Goal: Task Accomplishment & Management: Use online tool/utility

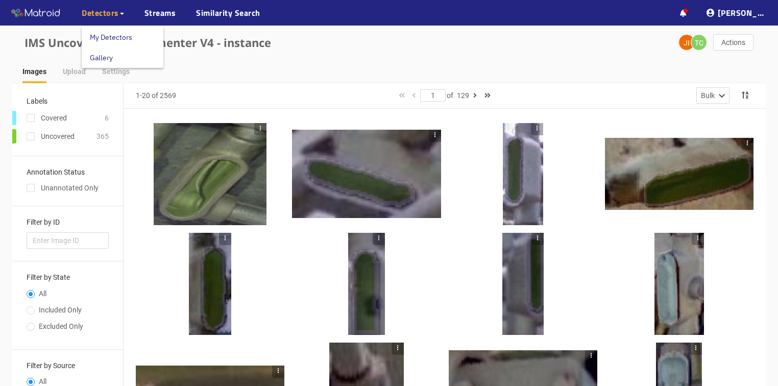
click at [93, 15] on span "Detectors" at bounding box center [100, 13] width 37 height 12
click at [101, 37] on link "My Detectors" at bounding box center [111, 37] width 42 height 20
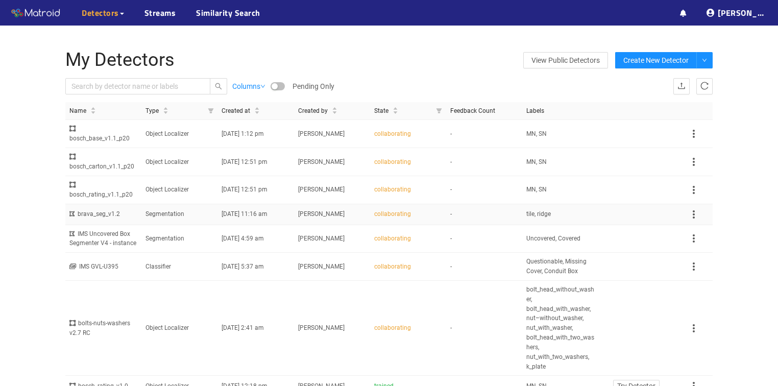
click at [508, 206] on td "-" at bounding box center [484, 214] width 76 height 21
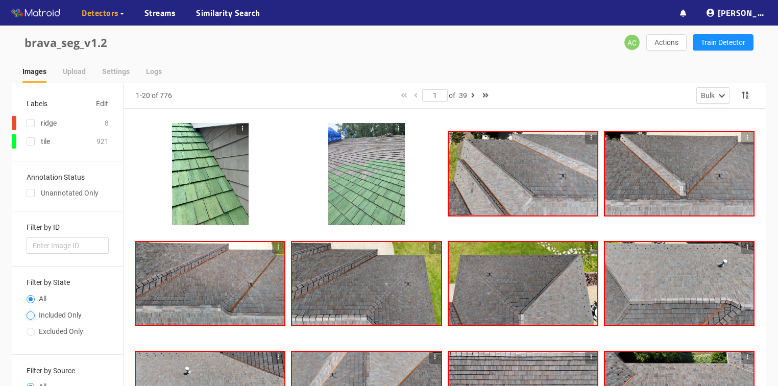
click at [33, 315] on input "Included Only" at bounding box center [31, 316] width 8 height 6
radio input "true"
radio input "false"
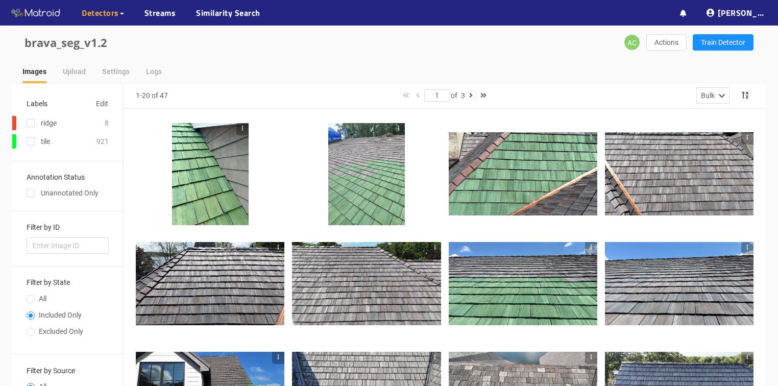
click at [471, 92] on icon "button" at bounding box center [471, 95] width 4 height 7
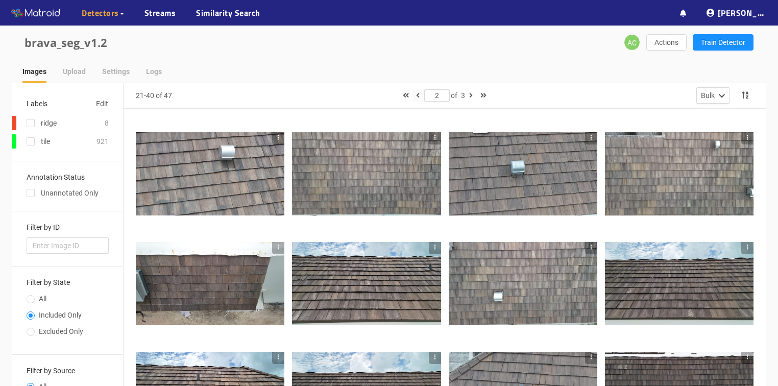
click at [416, 93] on icon "button" at bounding box center [418, 95] width 4 height 7
type input "1"
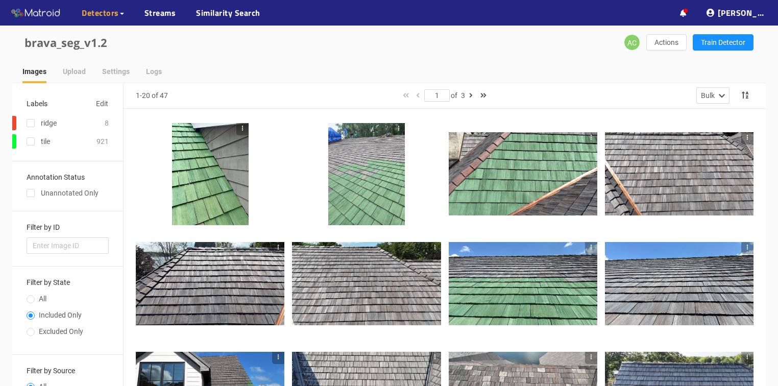
click at [355, 147] on div at bounding box center [366, 174] width 77 height 102
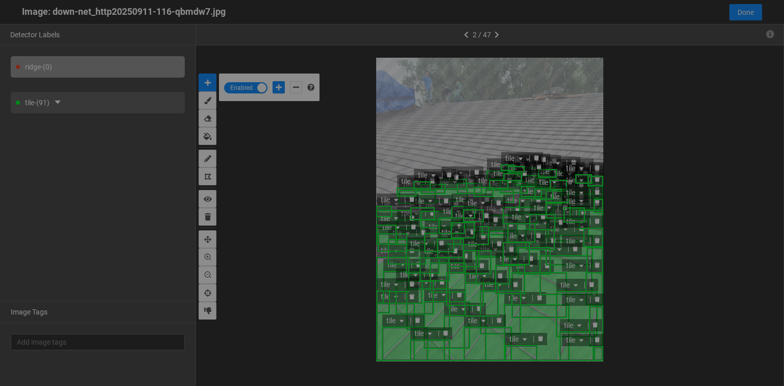
scroll to position [380, 0]
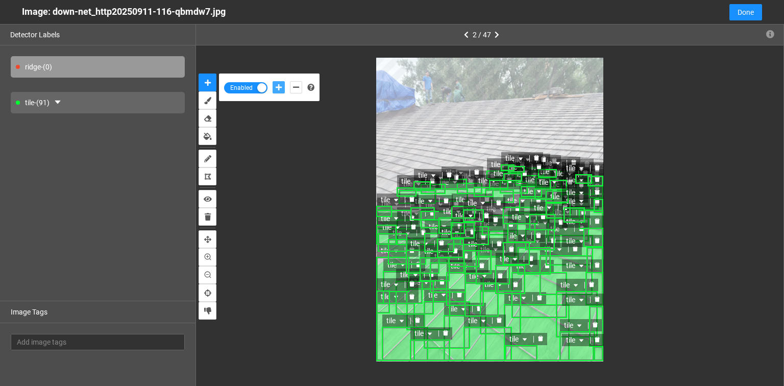
click at [280, 88] on icon "add-positive-points" at bounding box center [279, 87] width 6 height 7
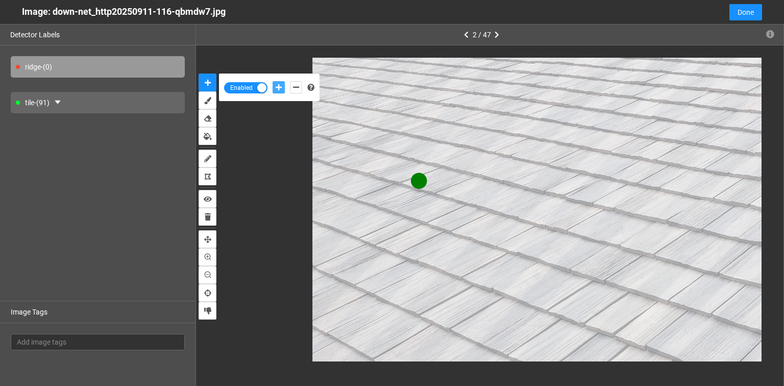
click at [273, 81] on button "add-positive-points" at bounding box center [279, 87] width 12 height 12
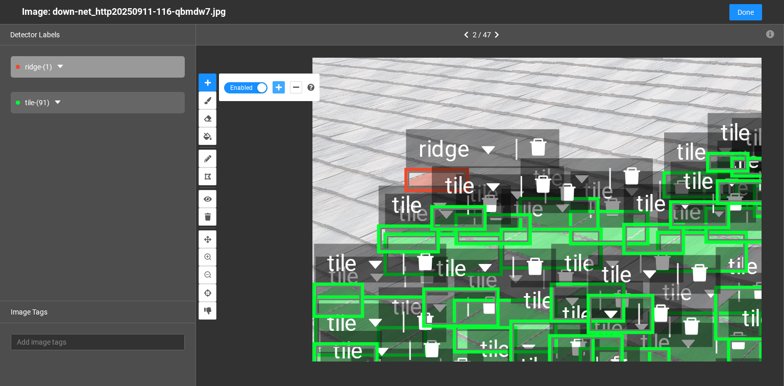
click at [535, 150] on icon "delete" at bounding box center [537, 147] width 17 height 17
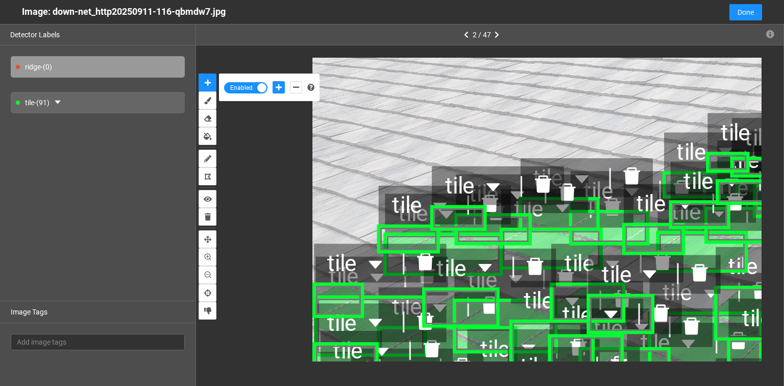
click at [28, 101] on div "tile - (91)" at bounding box center [98, 102] width 174 height 21
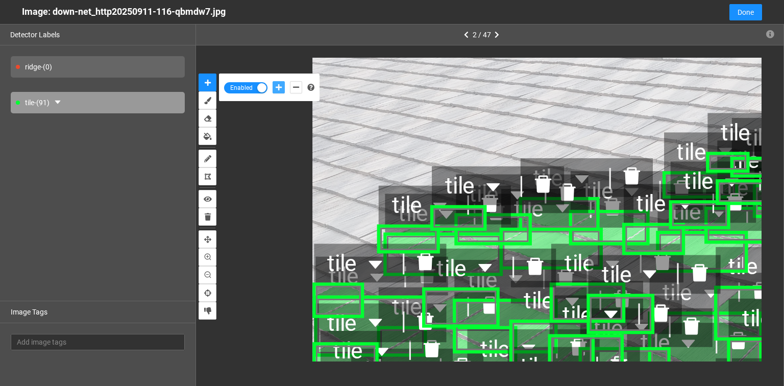
click at [280, 89] on icon "add-positive-points" at bounding box center [279, 87] width 6 height 7
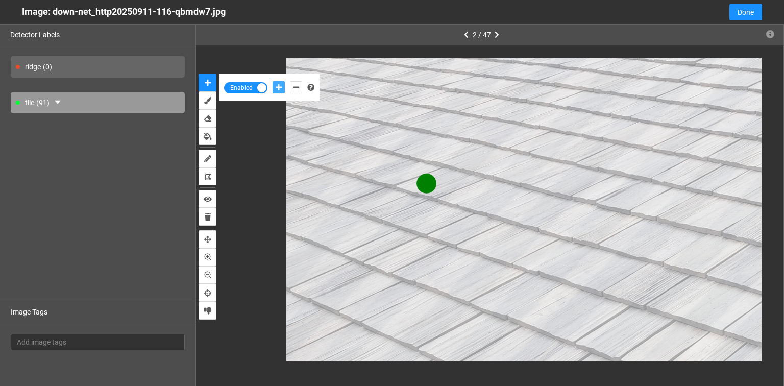
click at [273, 81] on button "add-positive-points" at bounding box center [279, 87] width 12 height 12
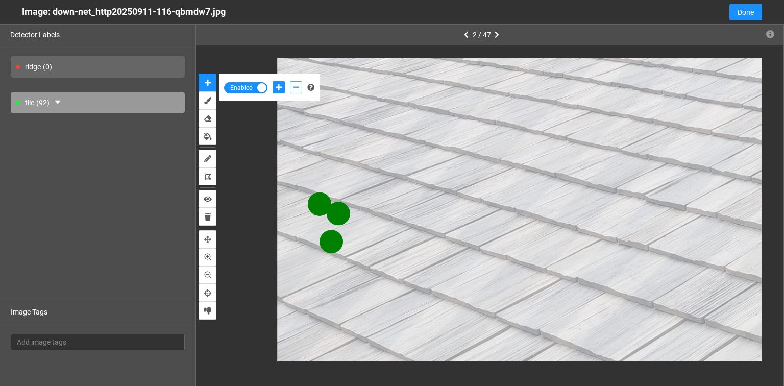
click at [292, 87] on button "add-negative-points" at bounding box center [296, 87] width 12 height 12
click at [290, 81] on button "add-negative-points" at bounding box center [296, 87] width 12 height 12
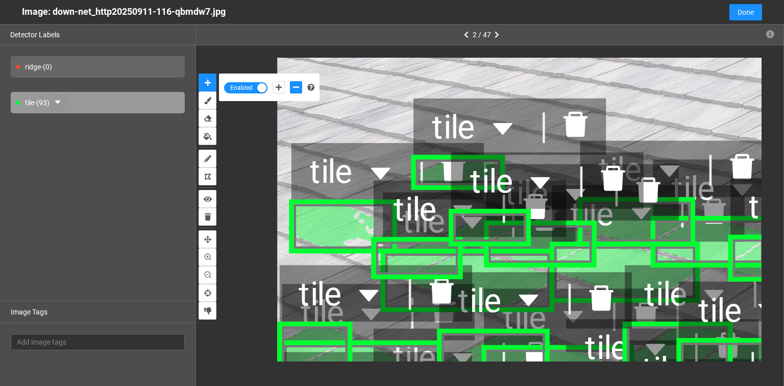
click at [60, 102] on icon "caret-down" at bounding box center [58, 103] width 6 height 4
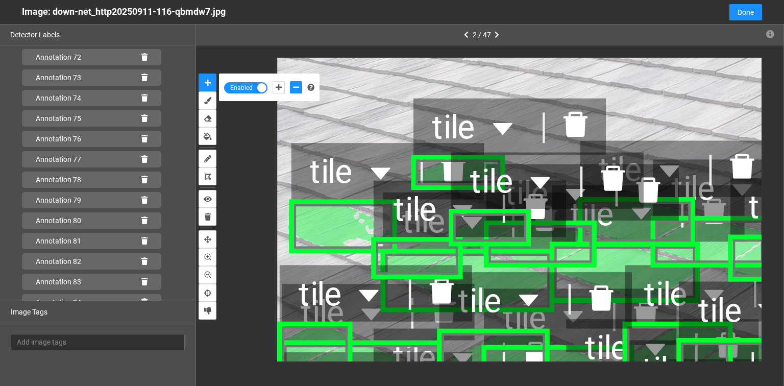
scroll to position [1712, 0]
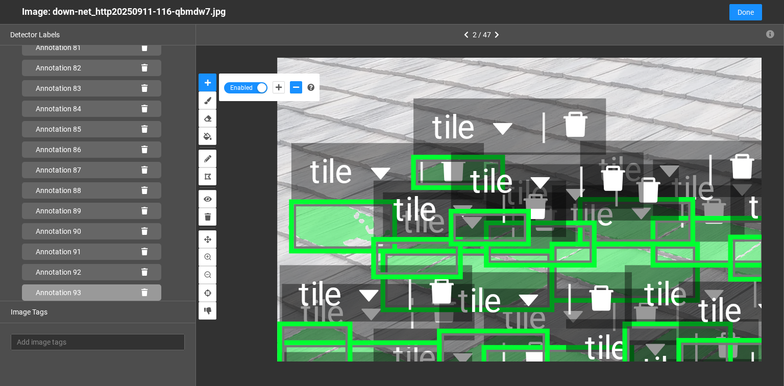
click at [141, 289] on icon at bounding box center [144, 292] width 6 height 7
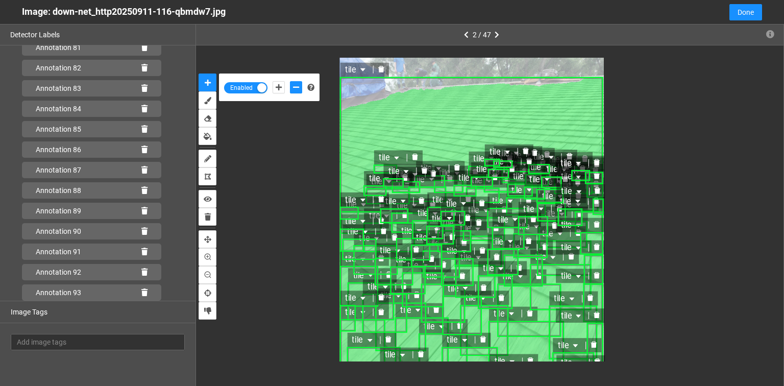
click at [381, 69] on icon "delete" at bounding box center [381, 69] width 6 height 6
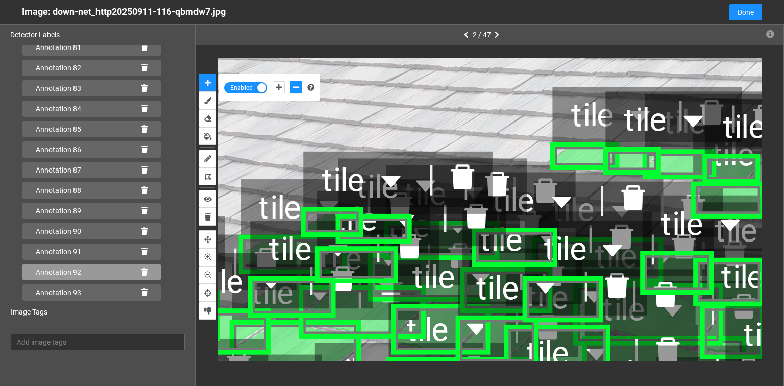
scroll to position [1794, 0]
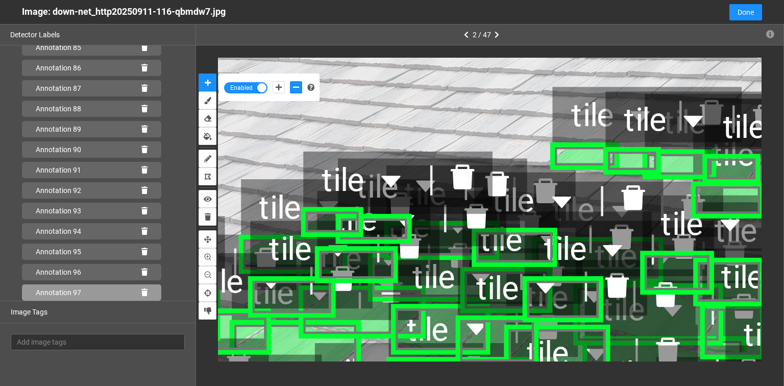
click at [141, 293] on icon at bounding box center [144, 292] width 6 height 7
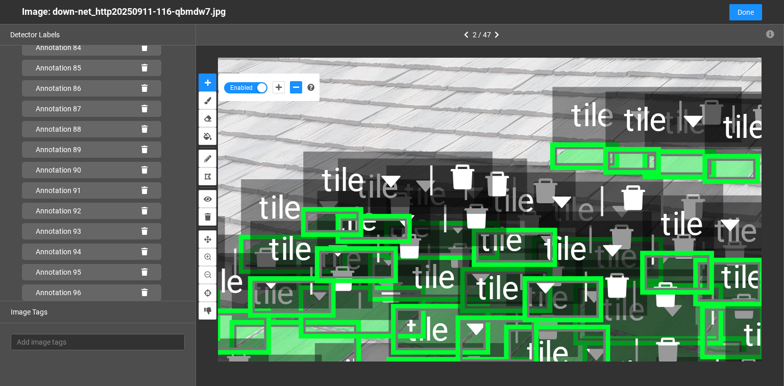
scroll to position [1773, 0]
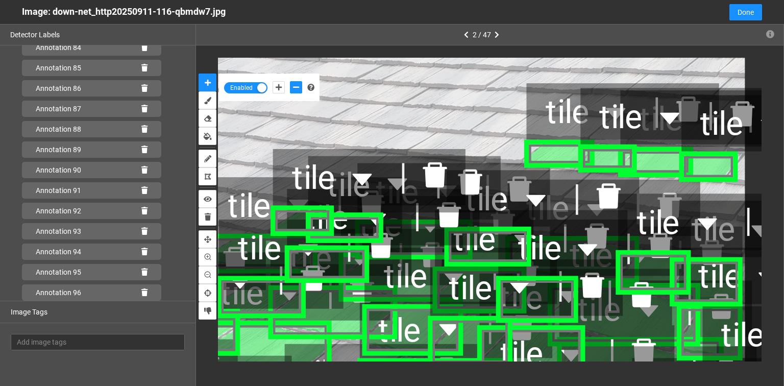
click at [681, 186] on div at bounding box center [669, 208] width 61 height 44
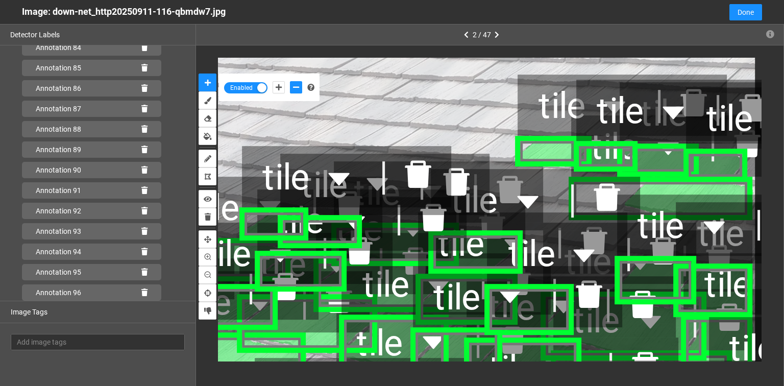
click at [552, 177] on div "tile" at bounding box center [500, 200] width 140 height 61
click at [549, 186] on span "tile" at bounding box center [500, 200] width 100 height 56
click at [550, 186] on span "tile" at bounding box center [500, 200] width 100 height 56
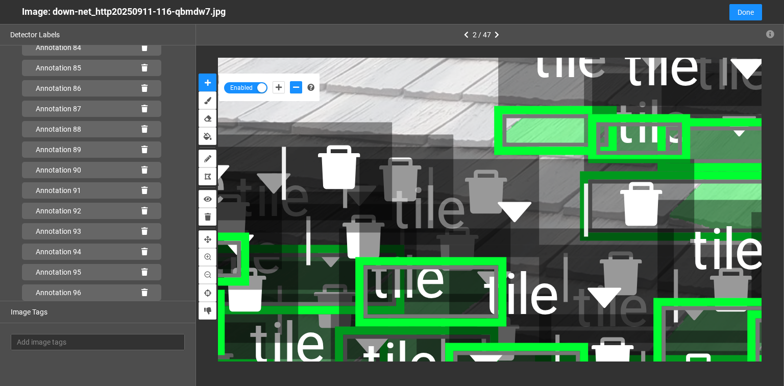
click at [562, 180] on div "tile" at bounding box center [470, 209] width 225 height 98
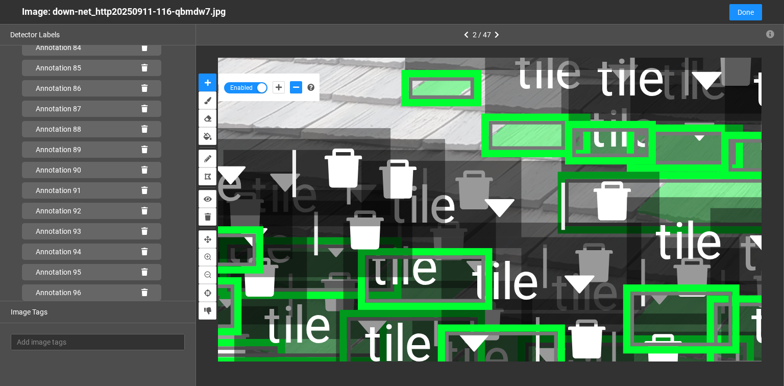
click at [506, 95] on div "tile" at bounding box center [586, 70] width 200 height 87
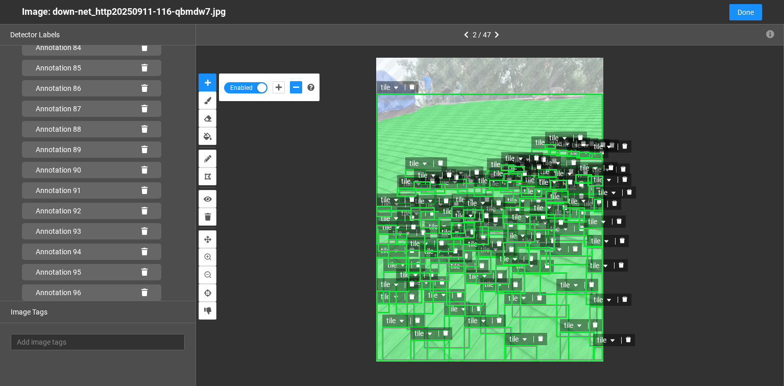
click at [410, 86] on icon "delete" at bounding box center [411, 87] width 5 height 6
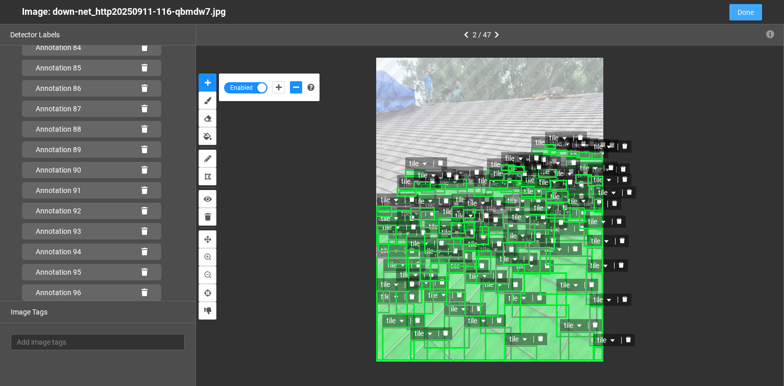
click at [751, 16] on span "Done" at bounding box center [746, 12] width 16 height 11
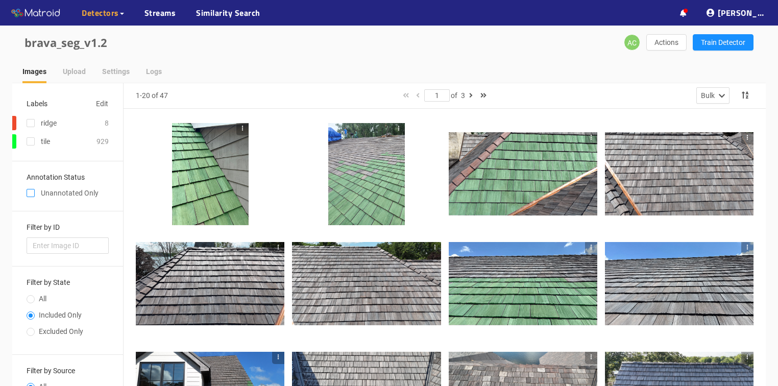
click at [32, 194] on input "checkbox" at bounding box center [31, 195] width 8 height 8
checkbox input "true"
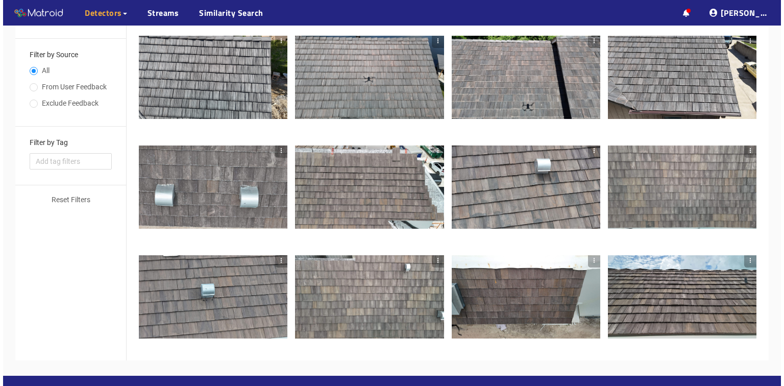
scroll to position [344, 0]
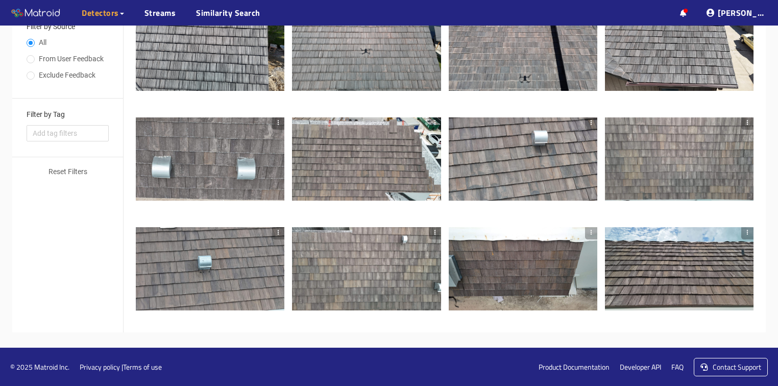
click at [535, 269] on div at bounding box center [523, 269] width 149 height 84
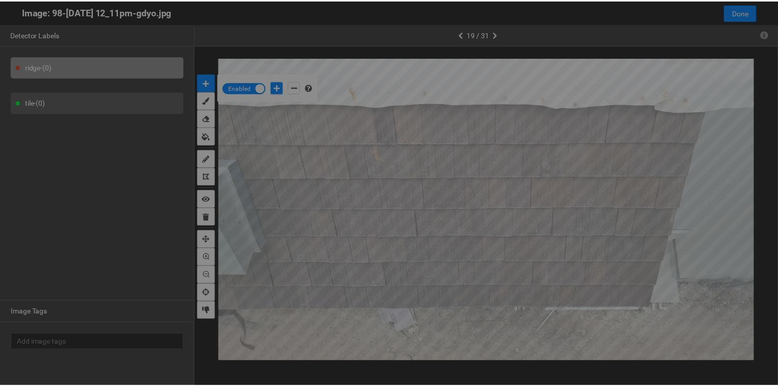
scroll to position [380, 0]
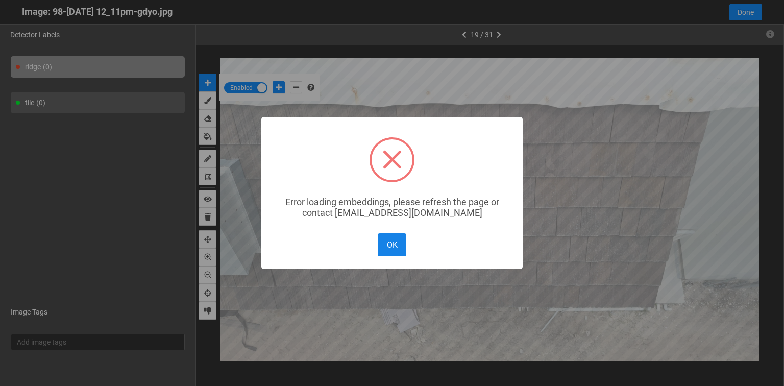
click at [392, 249] on button "OK" at bounding box center [392, 244] width 29 height 23
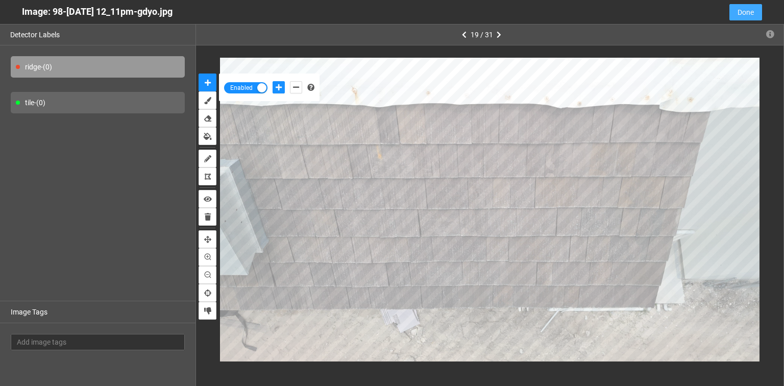
click at [738, 14] on span "Done" at bounding box center [746, 12] width 16 height 11
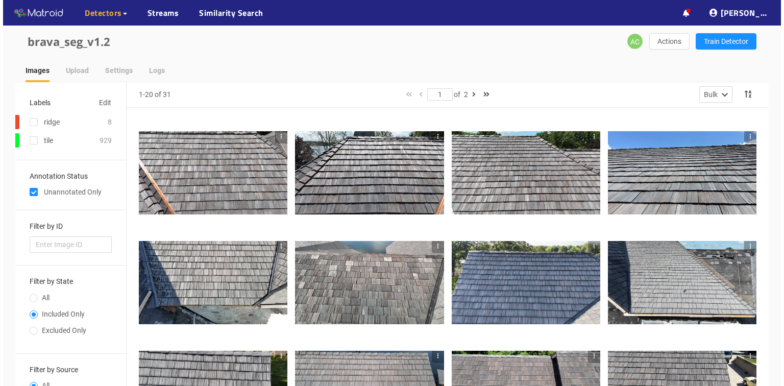
scroll to position [0, 0]
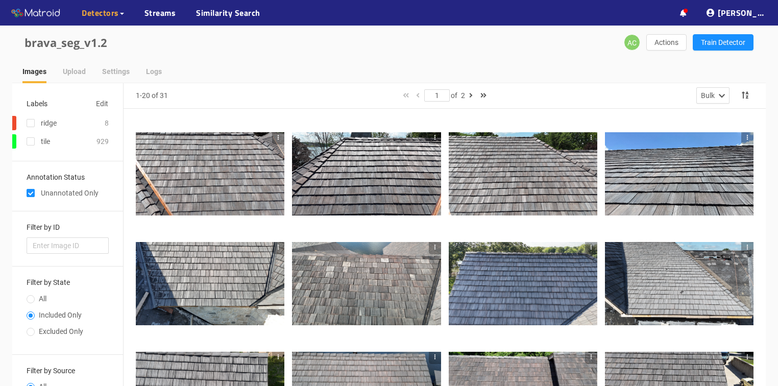
click at [200, 164] on div at bounding box center [210, 174] width 149 height 84
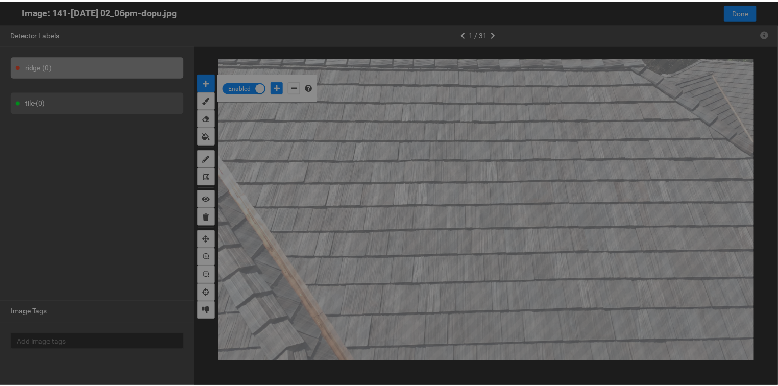
scroll to position [380, 0]
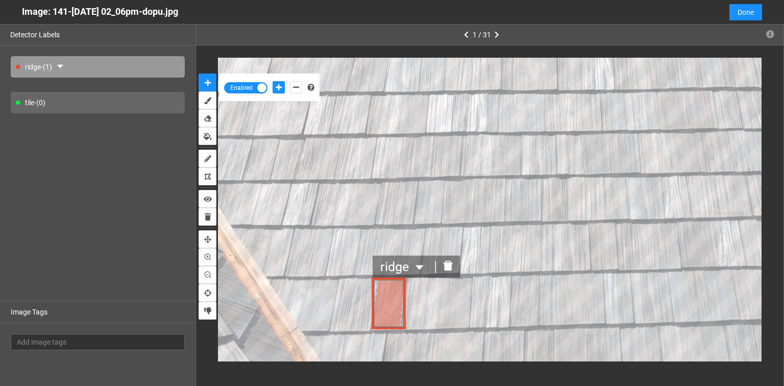
click at [446, 265] on icon "delete" at bounding box center [449, 266] width 10 height 10
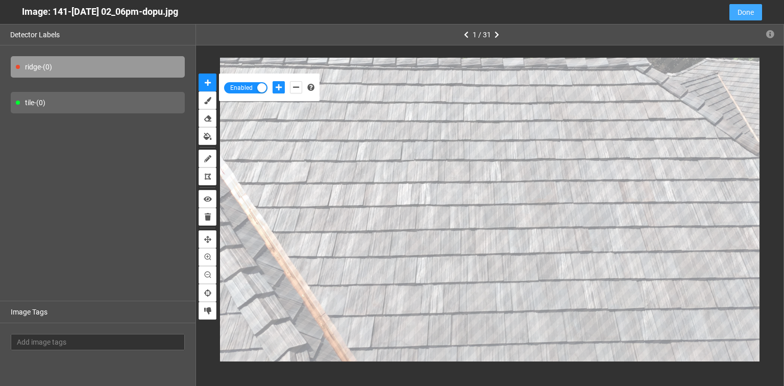
click at [739, 11] on span "Done" at bounding box center [746, 12] width 16 height 11
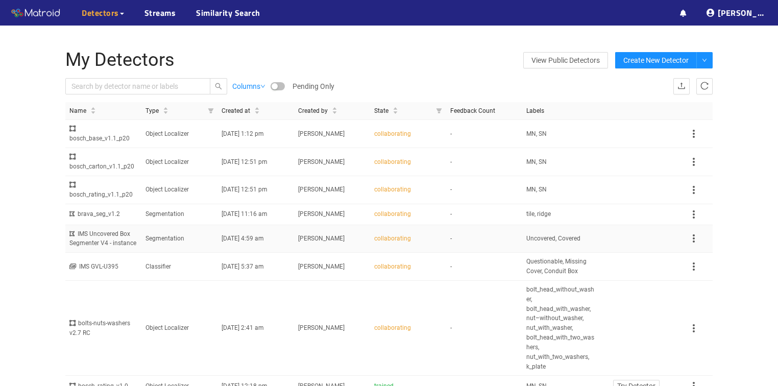
click at [110, 230] on div "IMS Uncovered Box Segmenter V4 - instance" at bounding box center [103, 238] width 68 height 19
click at [687, 13] on icon at bounding box center [683, 13] width 7 height 7
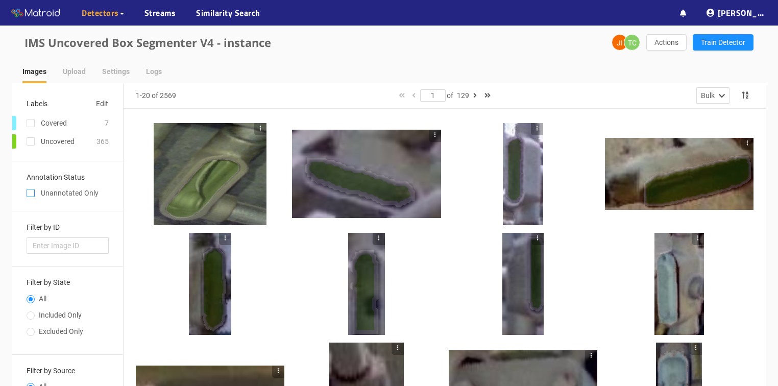
click at [29, 195] on input "checkbox" at bounding box center [31, 195] width 8 height 8
checkbox input "true"
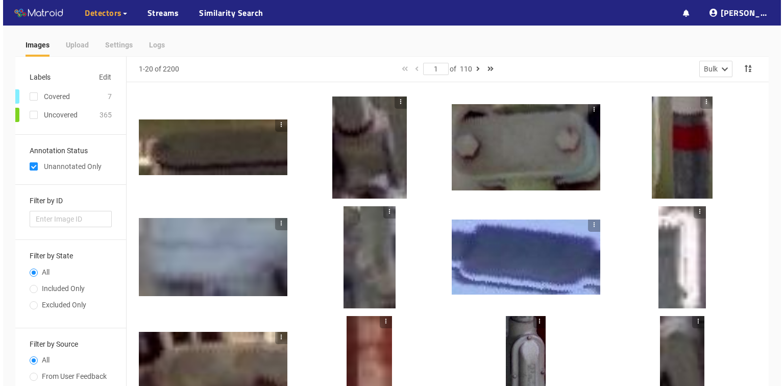
scroll to position [41, 0]
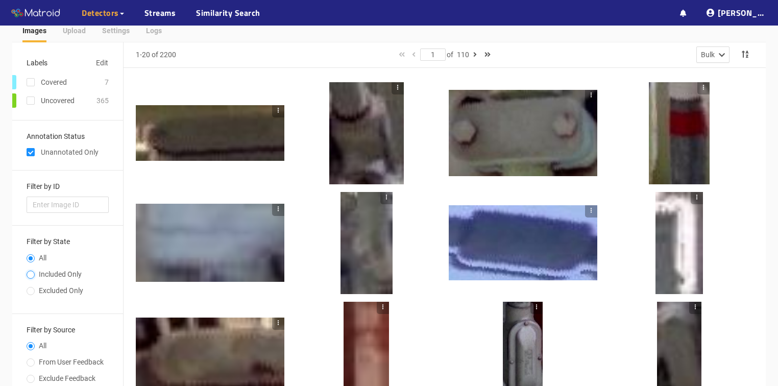
click at [31, 274] on input "Included Only" at bounding box center [31, 276] width 8 height 6
radio input "true"
radio input "false"
click at [224, 146] on div at bounding box center [210, 132] width 149 height 55
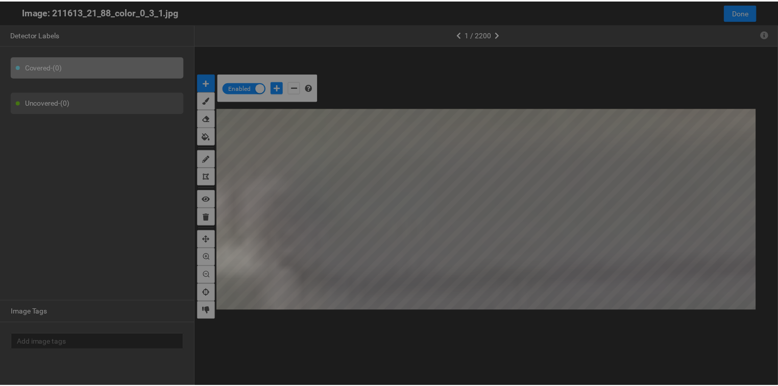
scroll to position [380, 0]
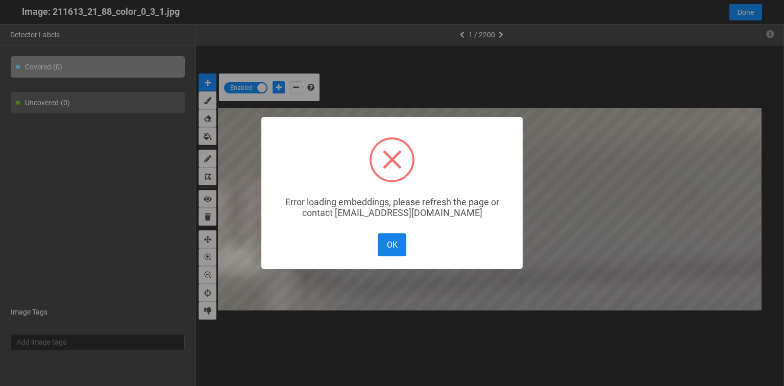
click at [389, 247] on button "OK" at bounding box center [392, 244] width 29 height 23
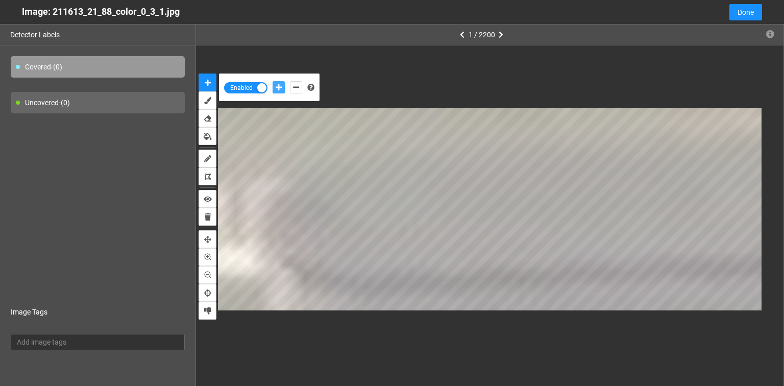
click at [279, 86] on icon "add-positive-points" at bounding box center [279, 87] width 6 height 7
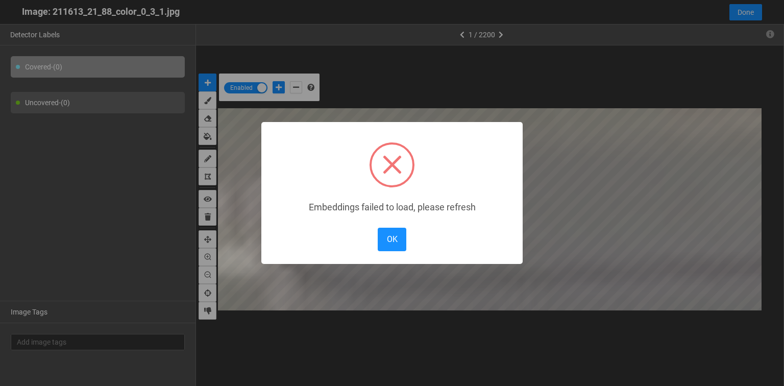
click at [466, 201] on body "··· Detectors ··· Streams ··· Similarity Search ··· ··· ··· Shafi I. ··· IMS Un…" at bounding box center [392, 324] width 784 height 731
click at [397, 237] on button "OK" at bounding box center [392, 239] width 29 height 23
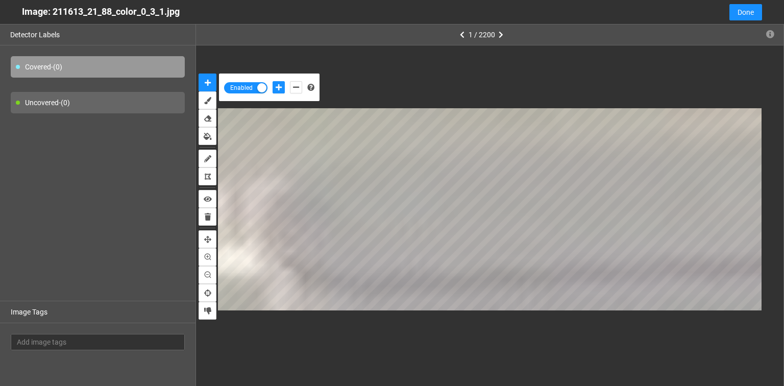
click at [285, 82] on div at bounding box center [287, 87] width 35 height 17
click at [281, 86] on icon "add-positive-points" at bounding box center [279, 87] width 6 height 7
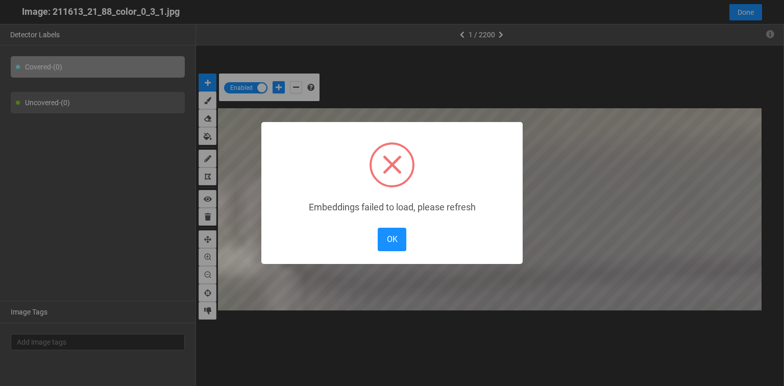
click at [342, 202] on body "··· Detectors ··· Streams ··· Similarity Search ··· ··· ··· Shafi I. ··· IMS Un…" at bounding box center [392, 324] width 784 height 731
click at [391, 235] on button "OK" at bounding box center [392, 239] width 29 height 23
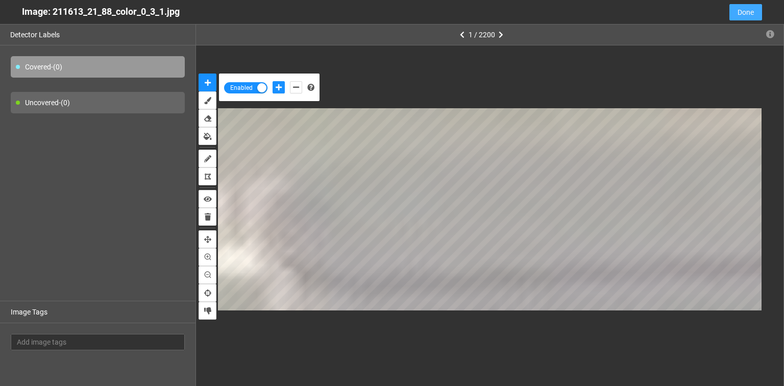
click at [742, 14] on span "Done" at bounding box center [746, 12] width 16 height 11
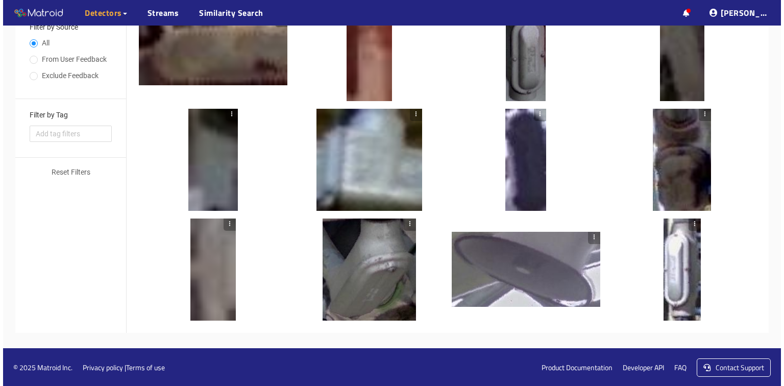
scroll to position [344, 0]
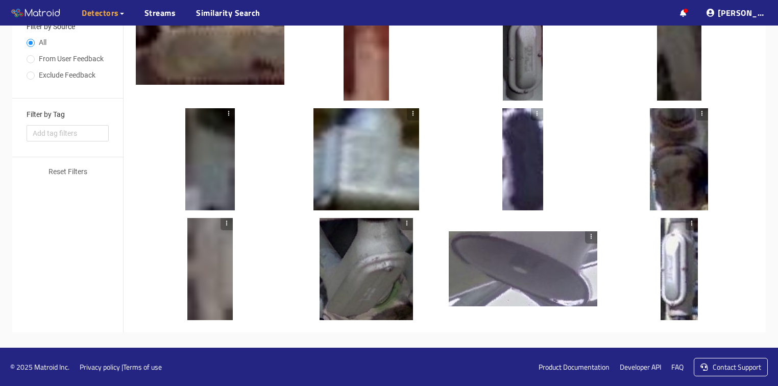
click at [391, 280] on div at bounding box center [366, 269] width 93 height 102
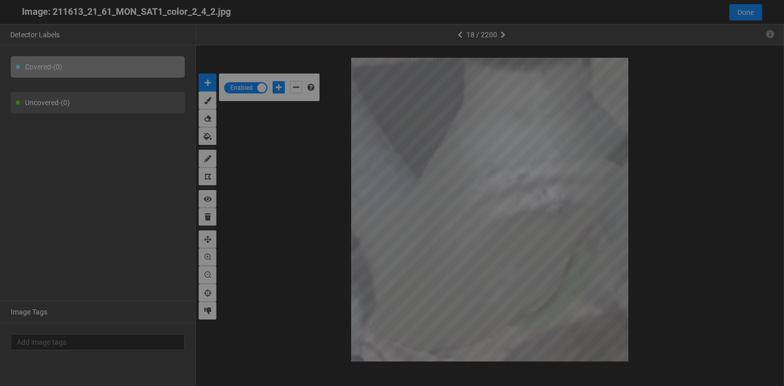
scroll to position [380, 0]
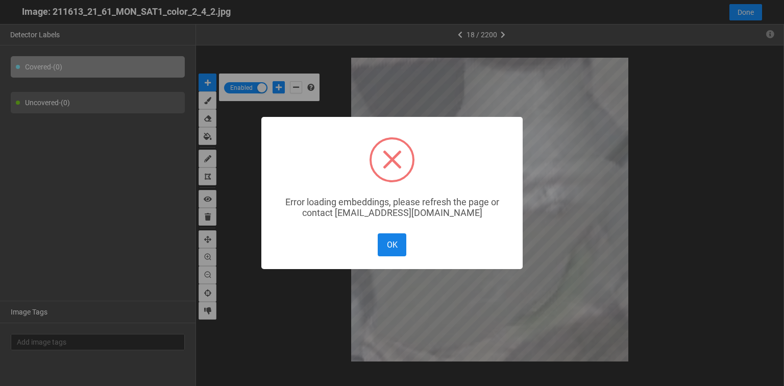
click at [397, 256] on button "OK" at bounding box center [392, 244] width 29 height 23
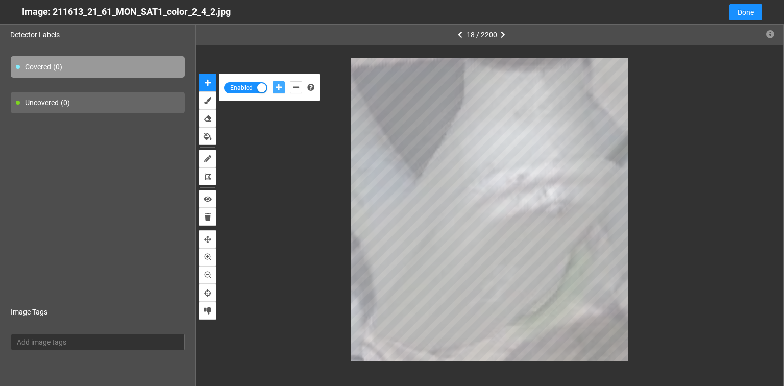
click at [278, 86] on icon "add-positive-points" at bounding box center [279, 87] width 6 height 7
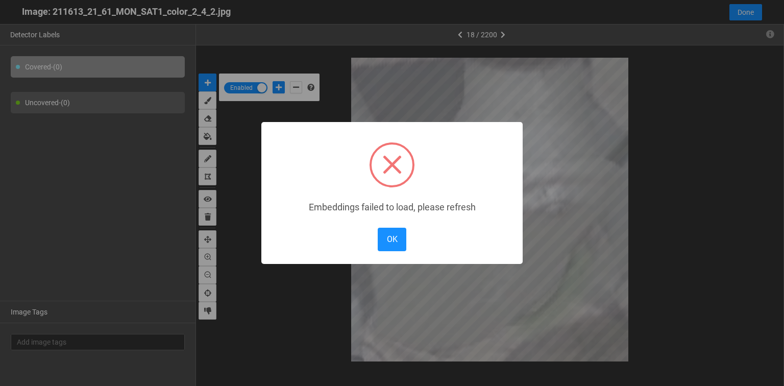
click at [388, 243] on button "OK" at bounding box center [392, 239] width 29 height 23
click at [555, 198] on body "··· Detectors ··· Streams ··· Similarity Search ··· ··· ··· Shafi I. ··· IMS Un…" at bounding box center [392, 21] width 784 height 731
click at [396, 241] on button "OK" at bounding box center [392, 239] width 29 height 23
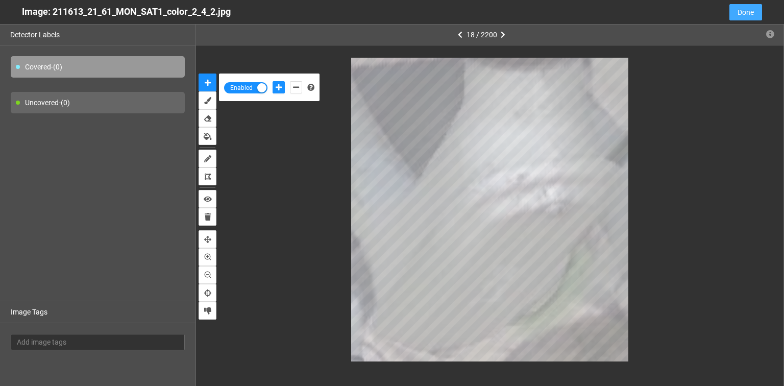
click at [742, 12] on span "Done" at bounding box center [746, 12] width 16 height 11
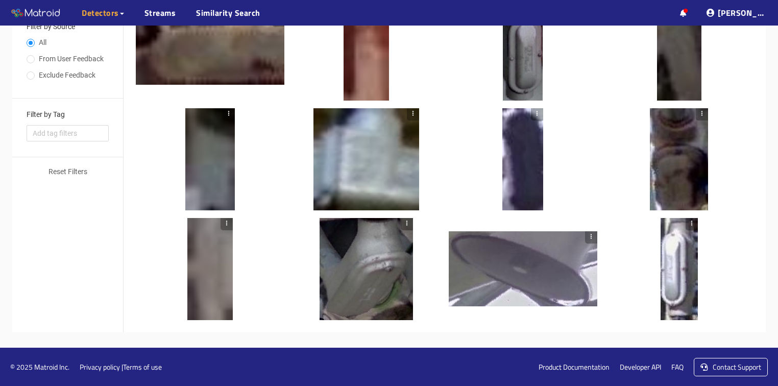
click at [503, 279] on div at bounding box center [523, 268] width 149 height 75
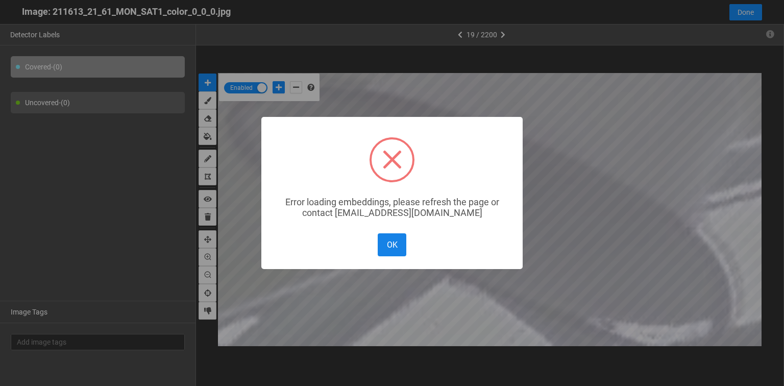
click at [384, 251] on button "OK" at bounding box center [392, 244] width 29 height 23
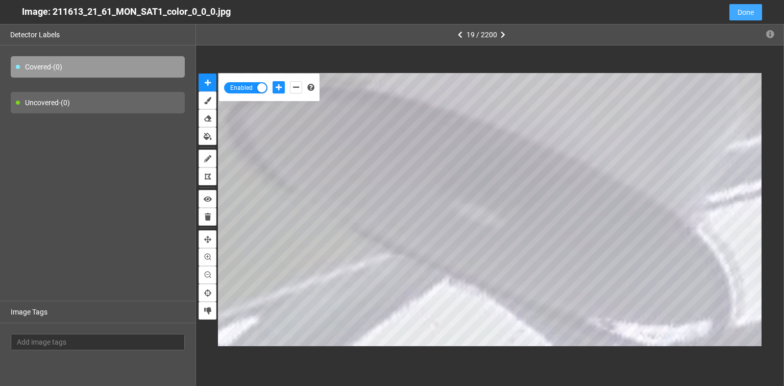
click at [752, 11] on span "Done" at bounding box center [746, 12] width 16 height 11
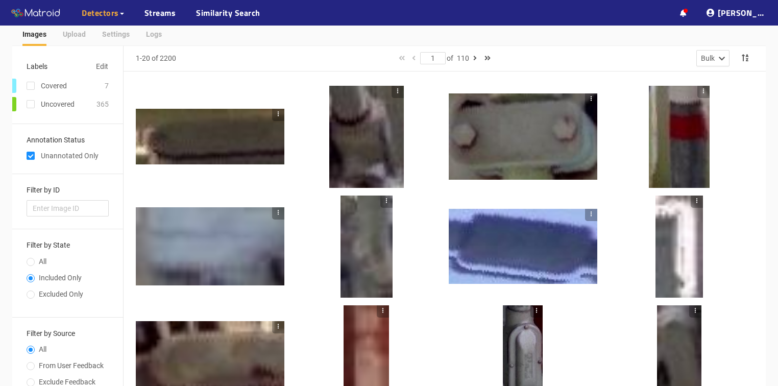
scroll to position [41, 0]
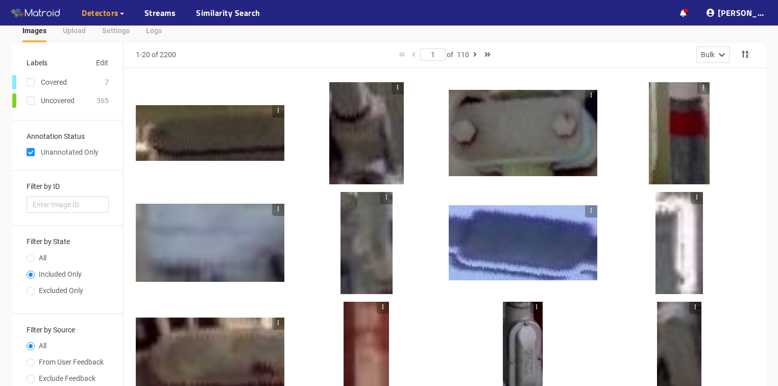
click at [84, 83] on div "Covered" at bounding box center [56, 82] width 88 height 14
click at [33, 84] on input "checkbox" at bounding box center [31, 84] width 8 height 8
checkbox input "true"
checkbox input "false"
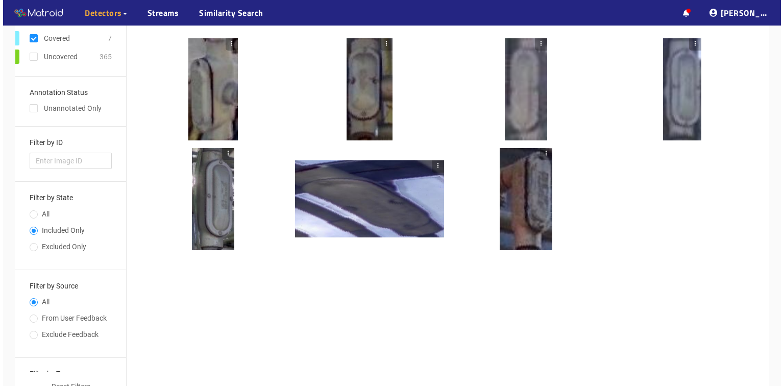
scroll to position [2, 0]
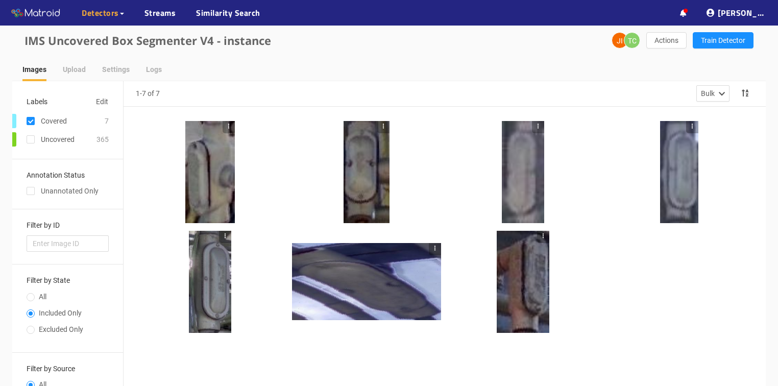
click at [202, 183] on div at bounding box center [210, 172] width 50 height 102
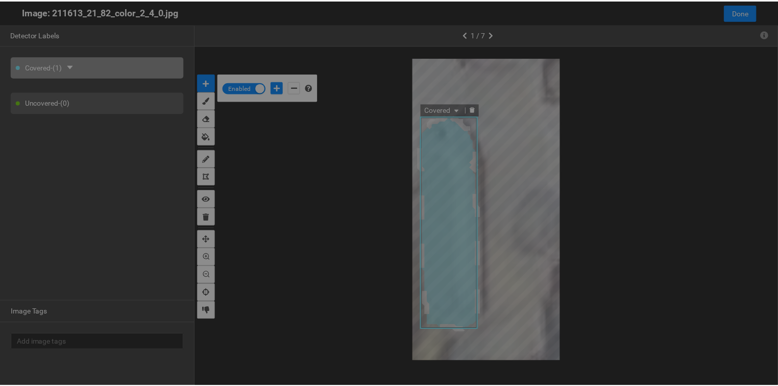
scroll to position [380, 0]
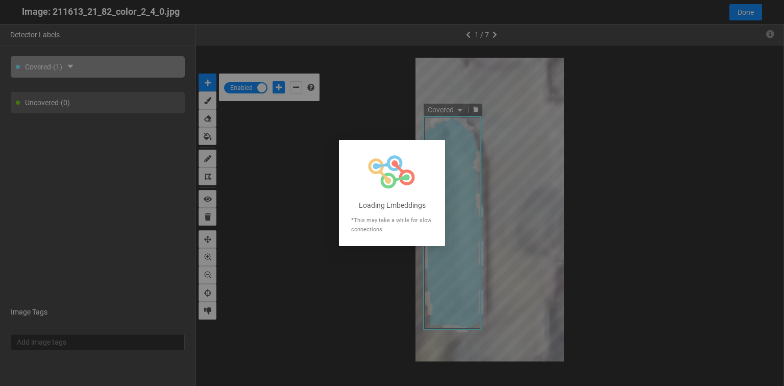
click at [742, 11] on div at bounding box center [392, 193] width 784 height 386
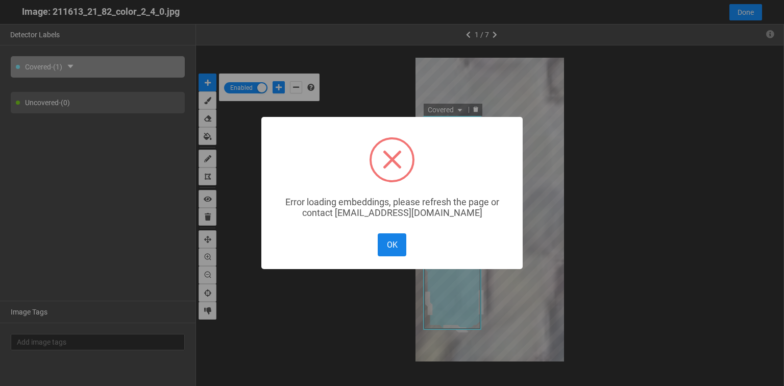
click at [392, 249] on button "OK" at bounding box center [392, 244] width 29 height 23
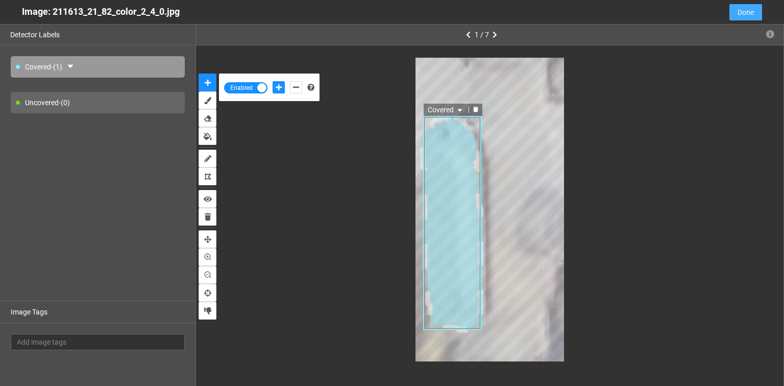
click at [755, 17] on button "Done" at bounding box center [746, 12] width 33 height 16
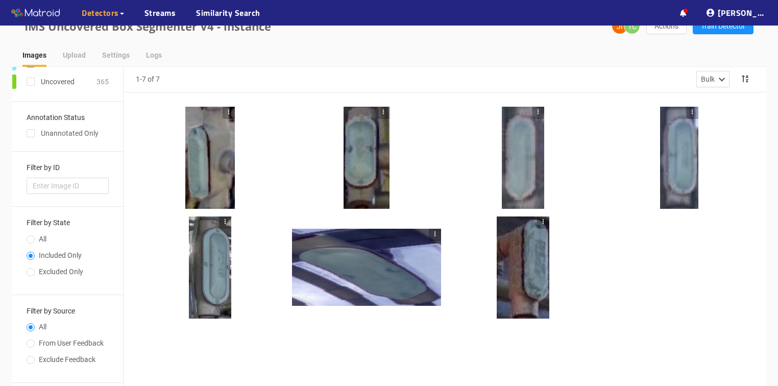
scroll to position [2, 0]
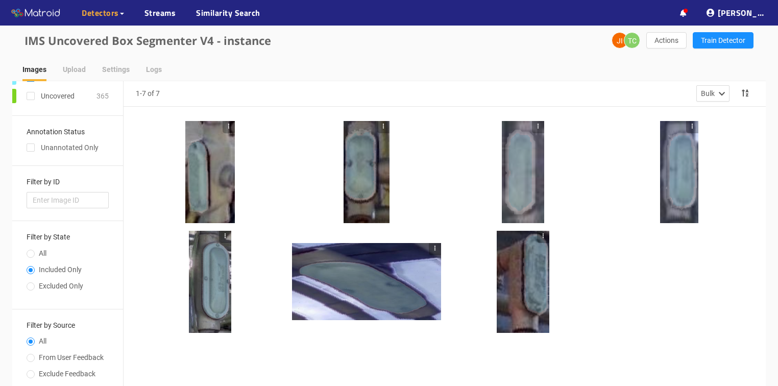
click at [659, 301] on div at bounding box center [679, 282] width 149 height 102
click at [527, 46] on div "IMS Uncovered Box Segmenter V4 - instance JI TC Actions Train Detector" at bounding box center [389, 40] width 754 height 34
